Goal: Transaction & Acquisition: Obtain resource

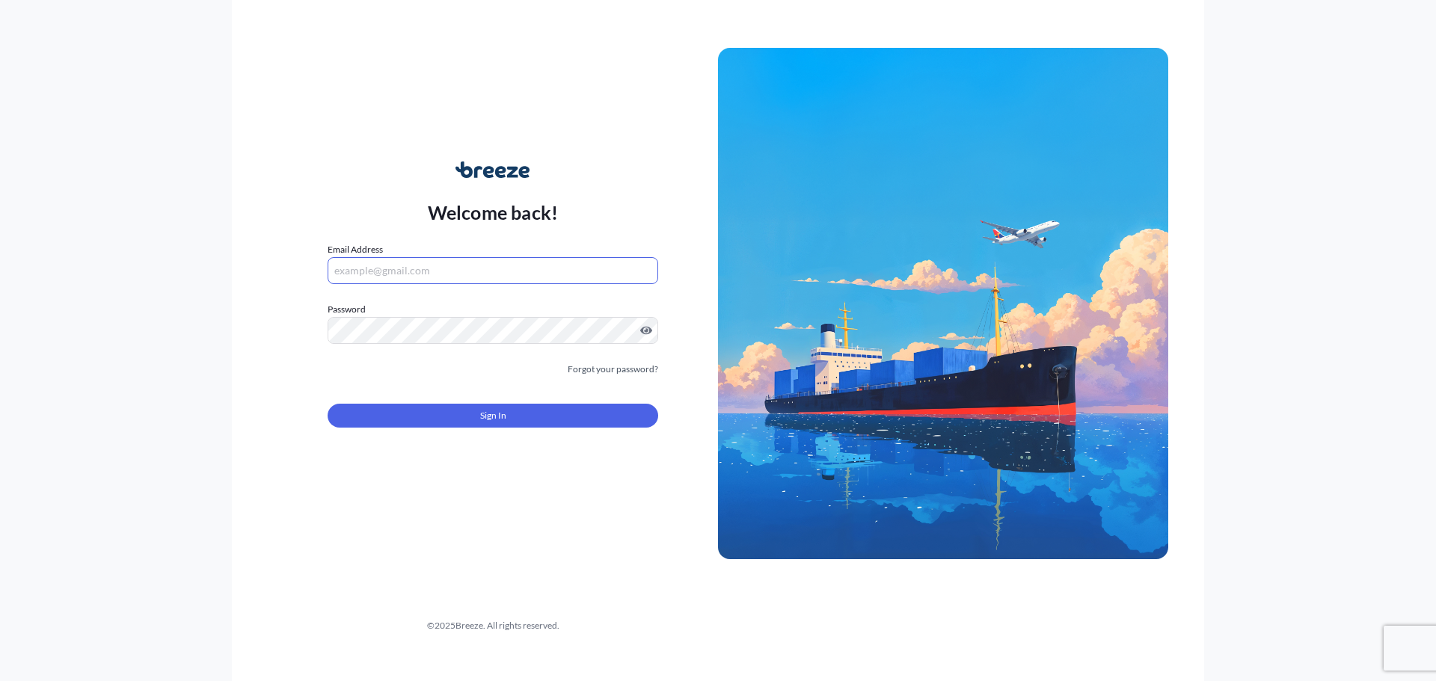
click at [419, 263] on input "Email Address" at bounding box center [493, 270] width 331 height 27
type input "[EMAIL_ADDRESS][DOMAIN_NAME]"
click at [501, 419] on span "Sign In" at bounding box center [493, 415] width 26 height 15
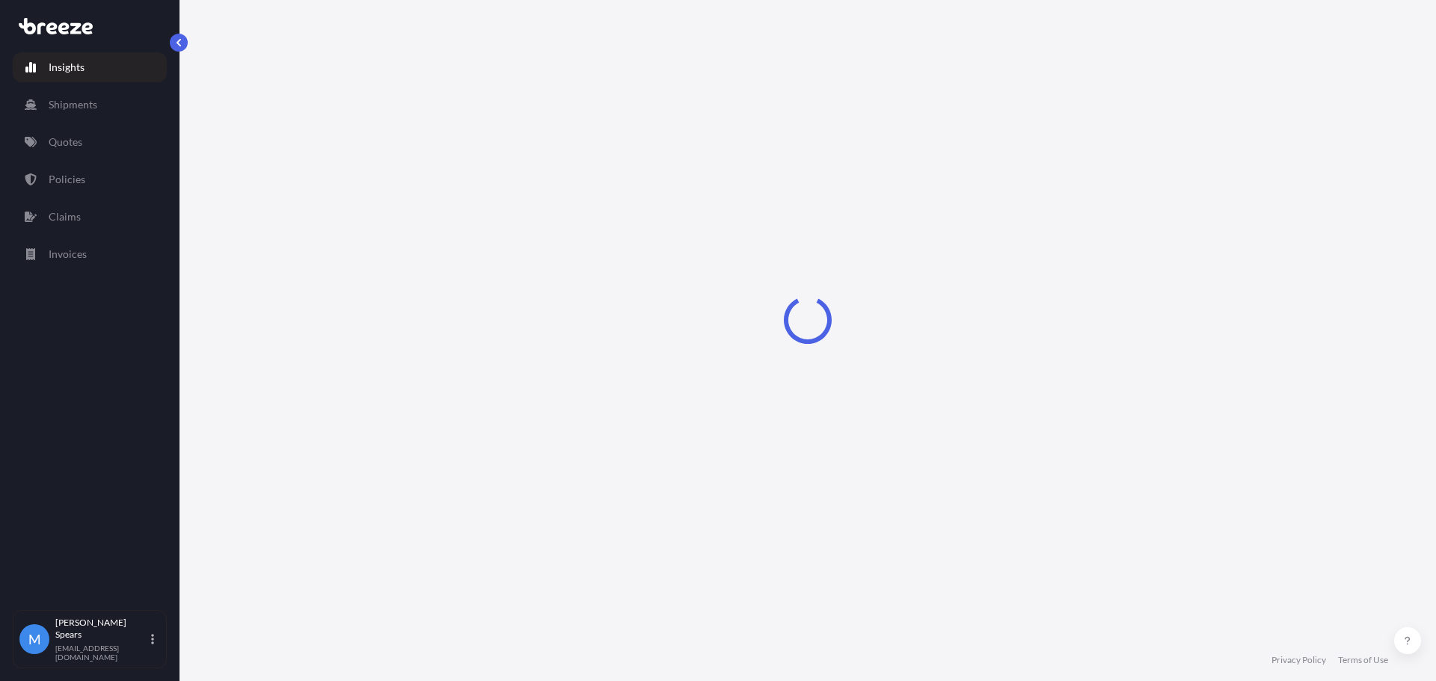
select select "2025"
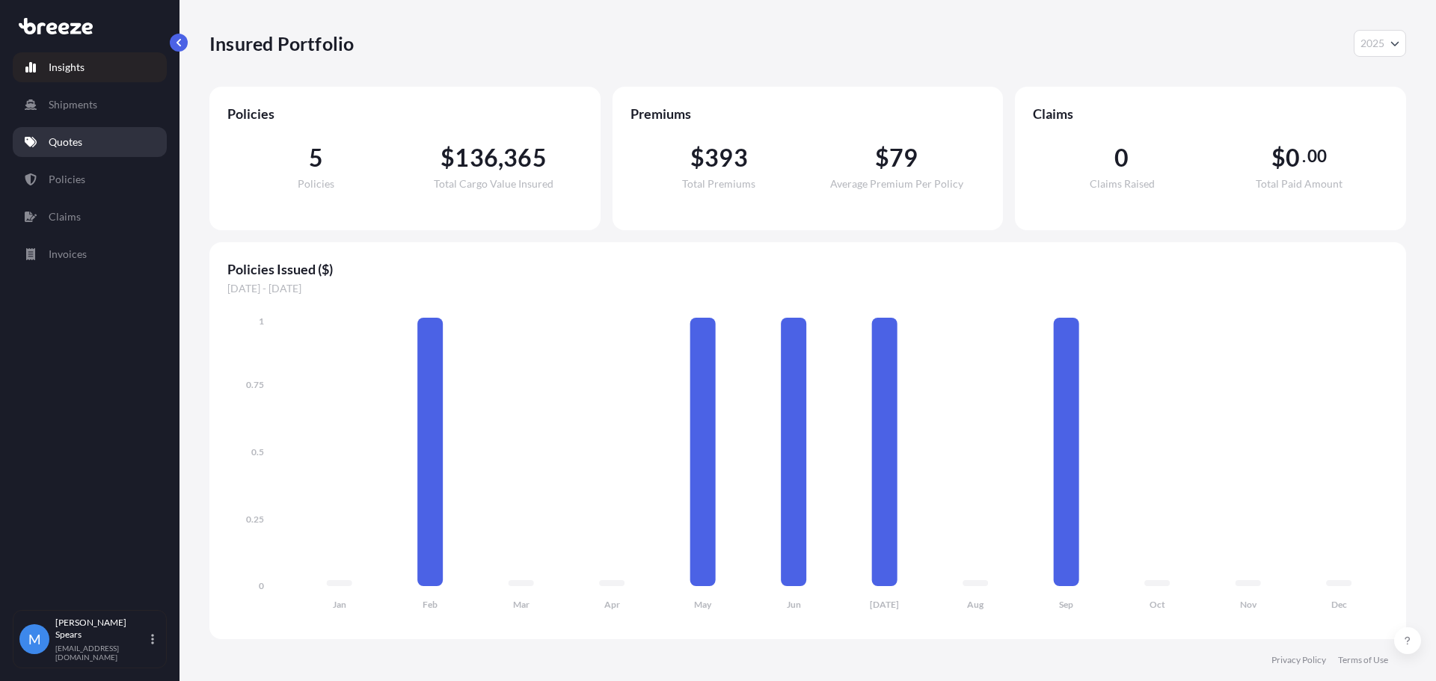
click at [70, 147] on p "Quotes" at bounding box center [66, 142] width 34 height 15
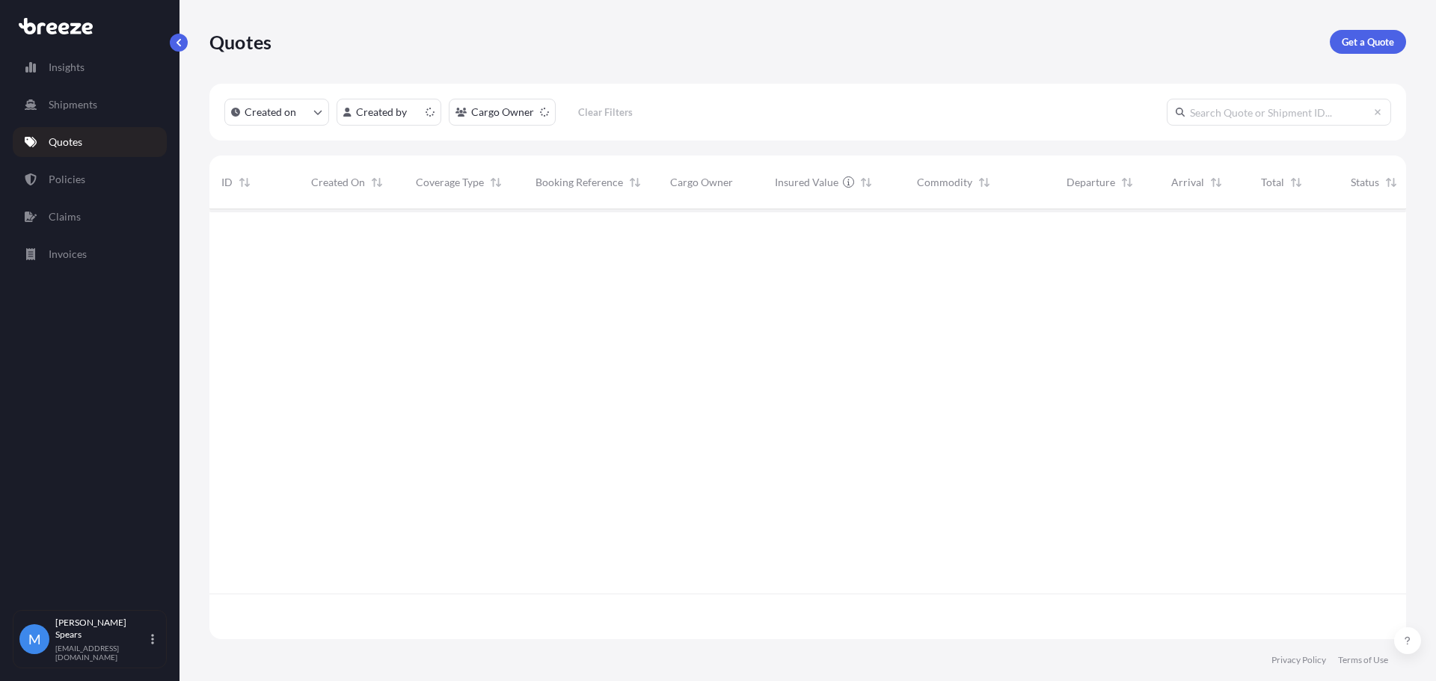
scroll to position [427, 1186]
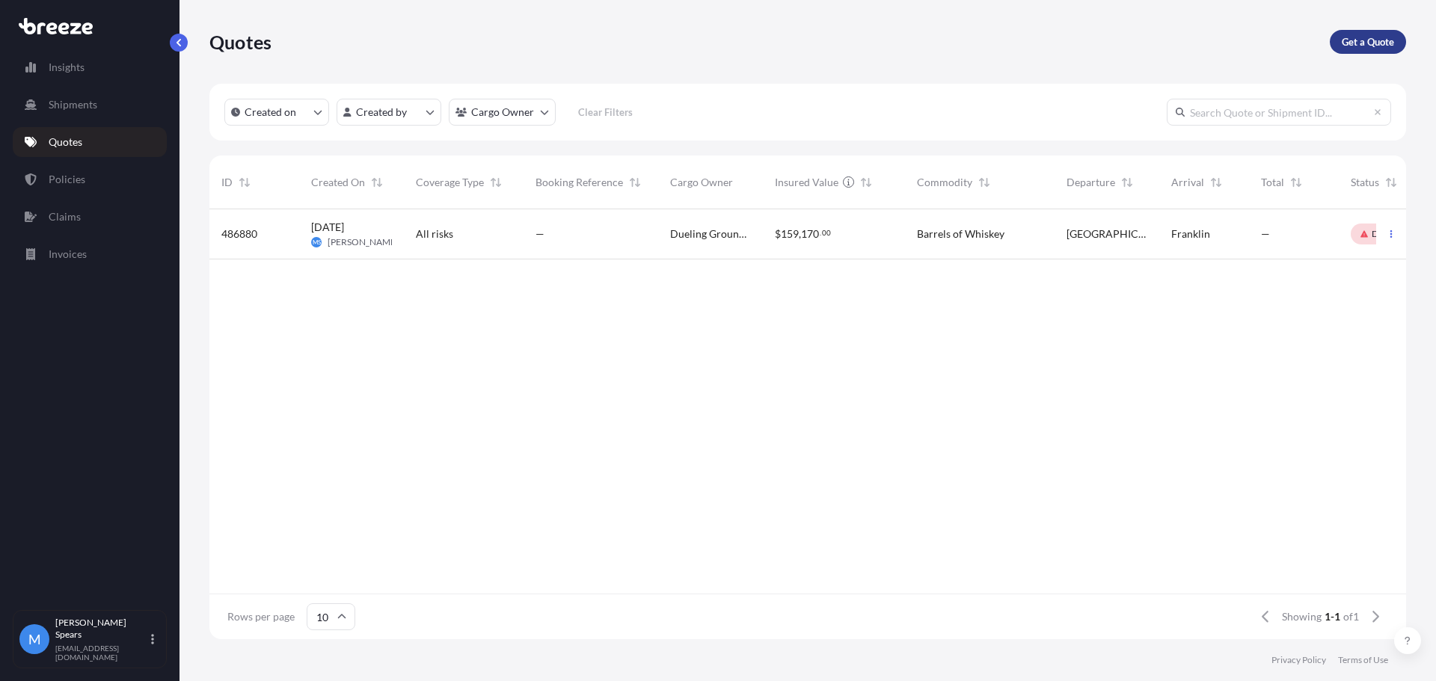
click at [1367, 39] on p "Get a Quote" at bounding box center [1368, 41] width 52 height 15
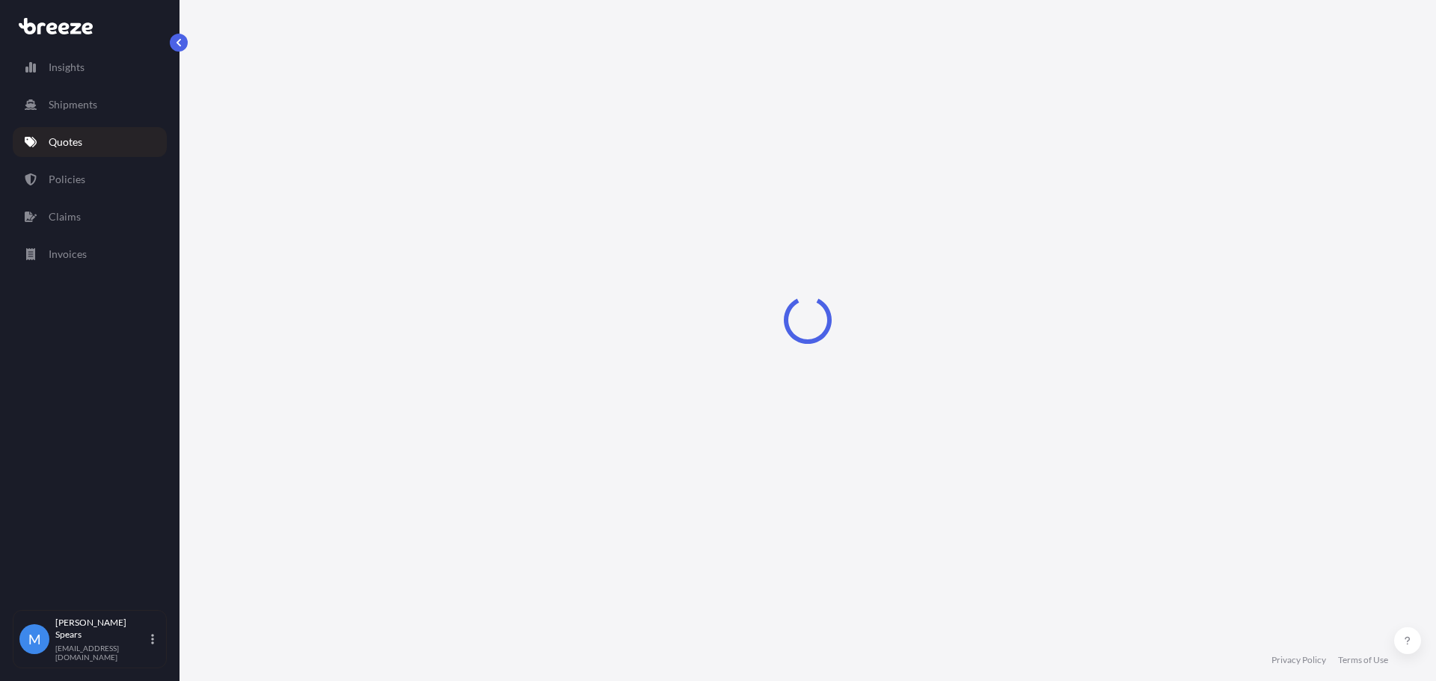
select select "Sea"
select select "1"
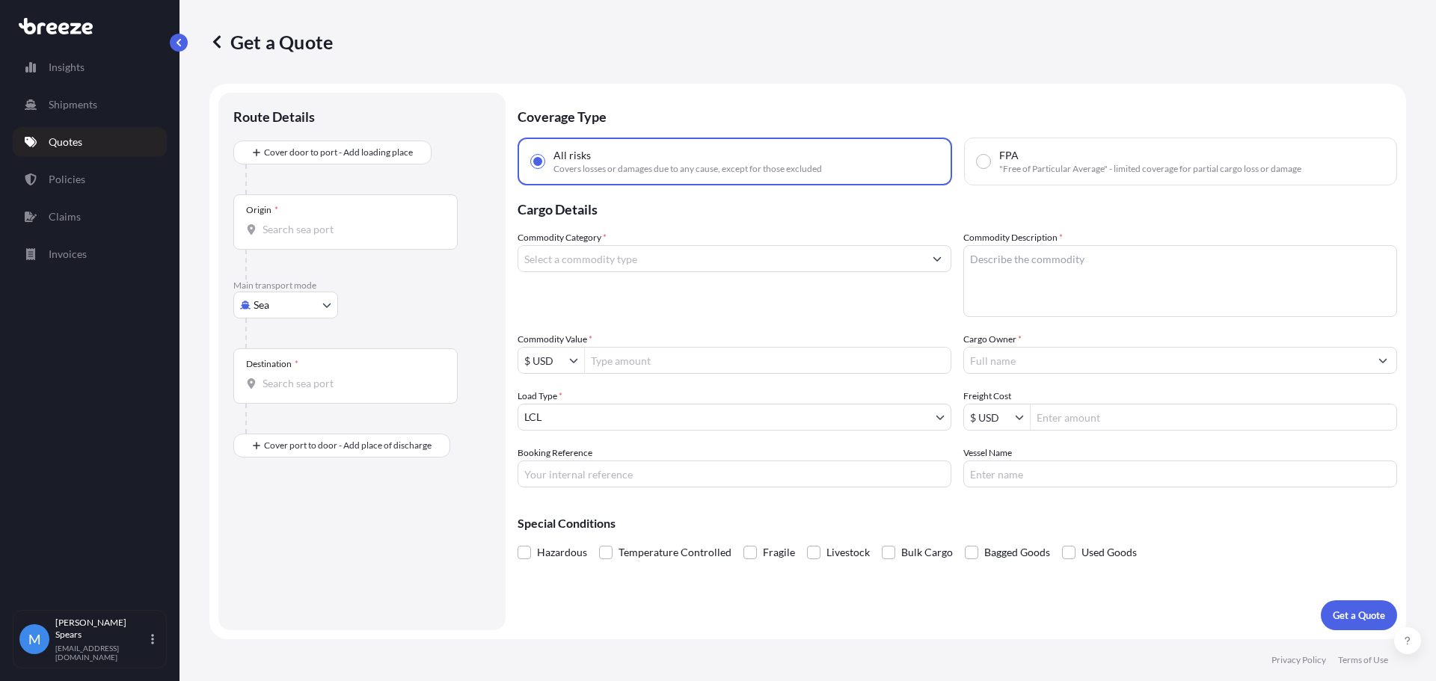
click at [618, 266] on input "Commodity Category *" at bounding box center [720, 258] width 405 height 27
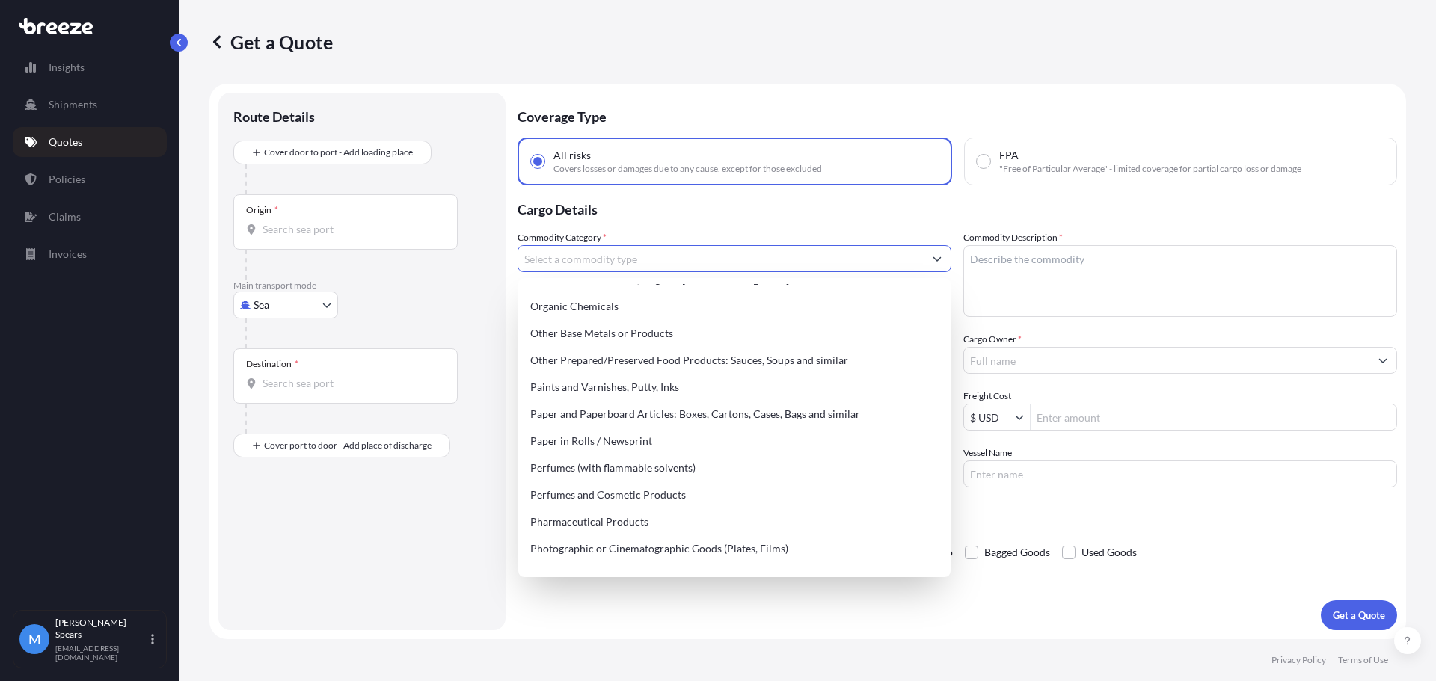
scroll to position [2047, 0]
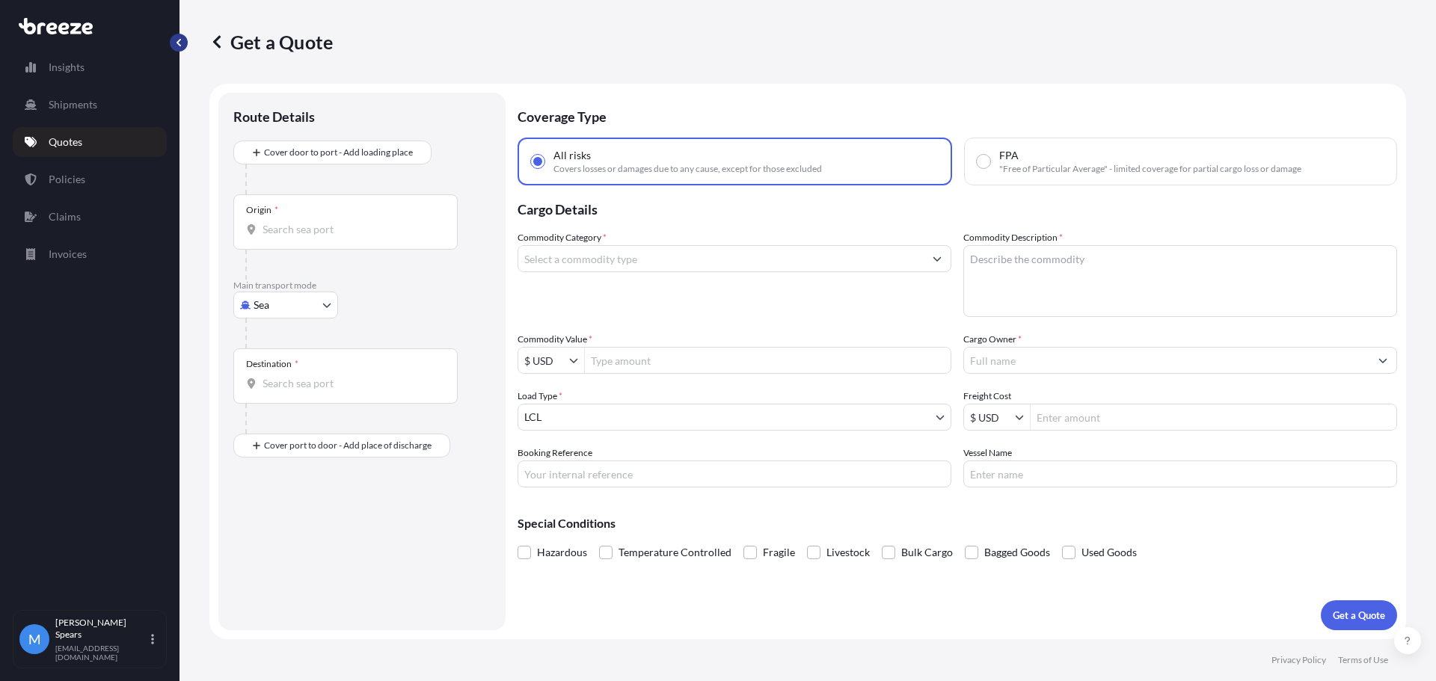
click at [175, 39] on button "button" at bounding box center [179, 43] width 18 height 18
click at [98, 61] on link "Insights" at bounding box center [90, 67] width 154 height 30
select select "2025"
